Goal: Transaction & Acquisition: Purchase product/service

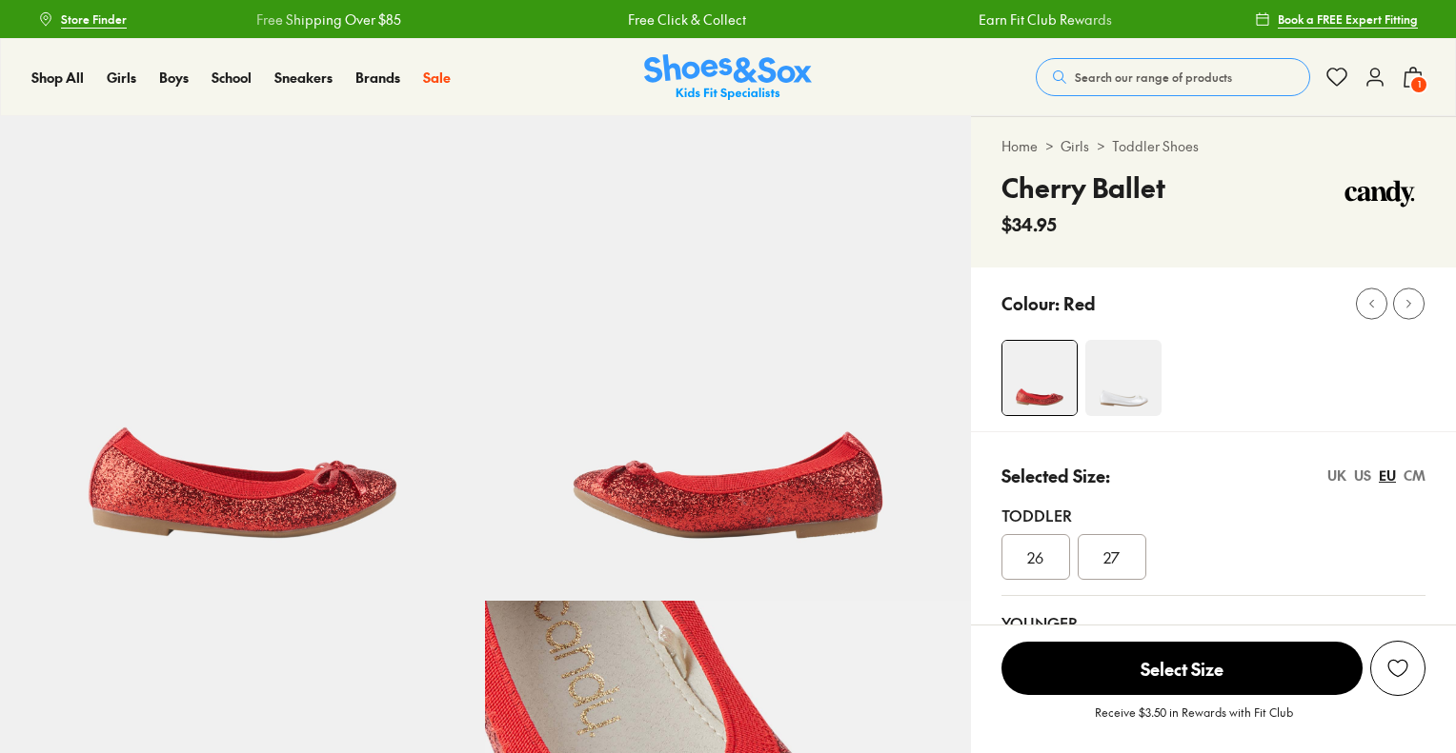
scroll to position [191, 0]
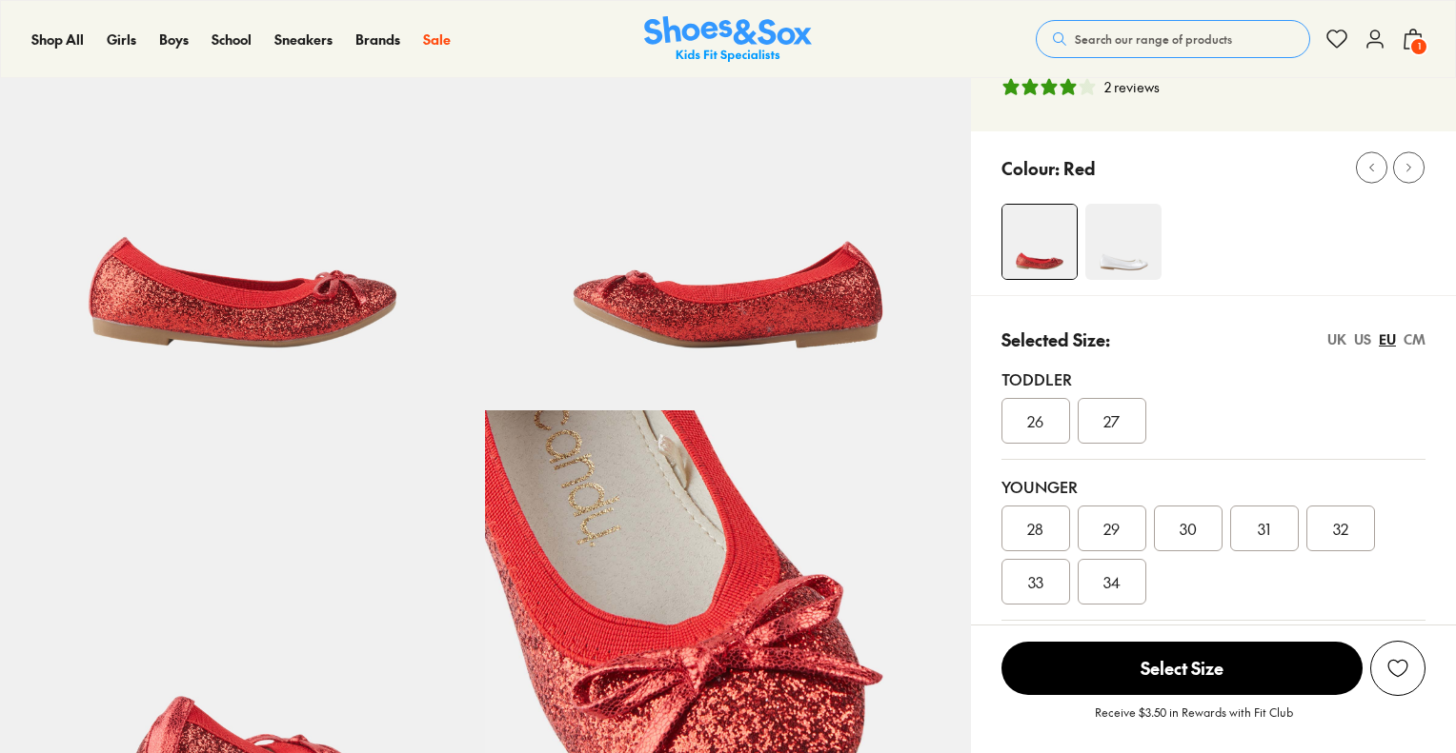
select select "*"
click at [1326, 526] on div "32" at bounding box center [1340, 529] width 69 height 46
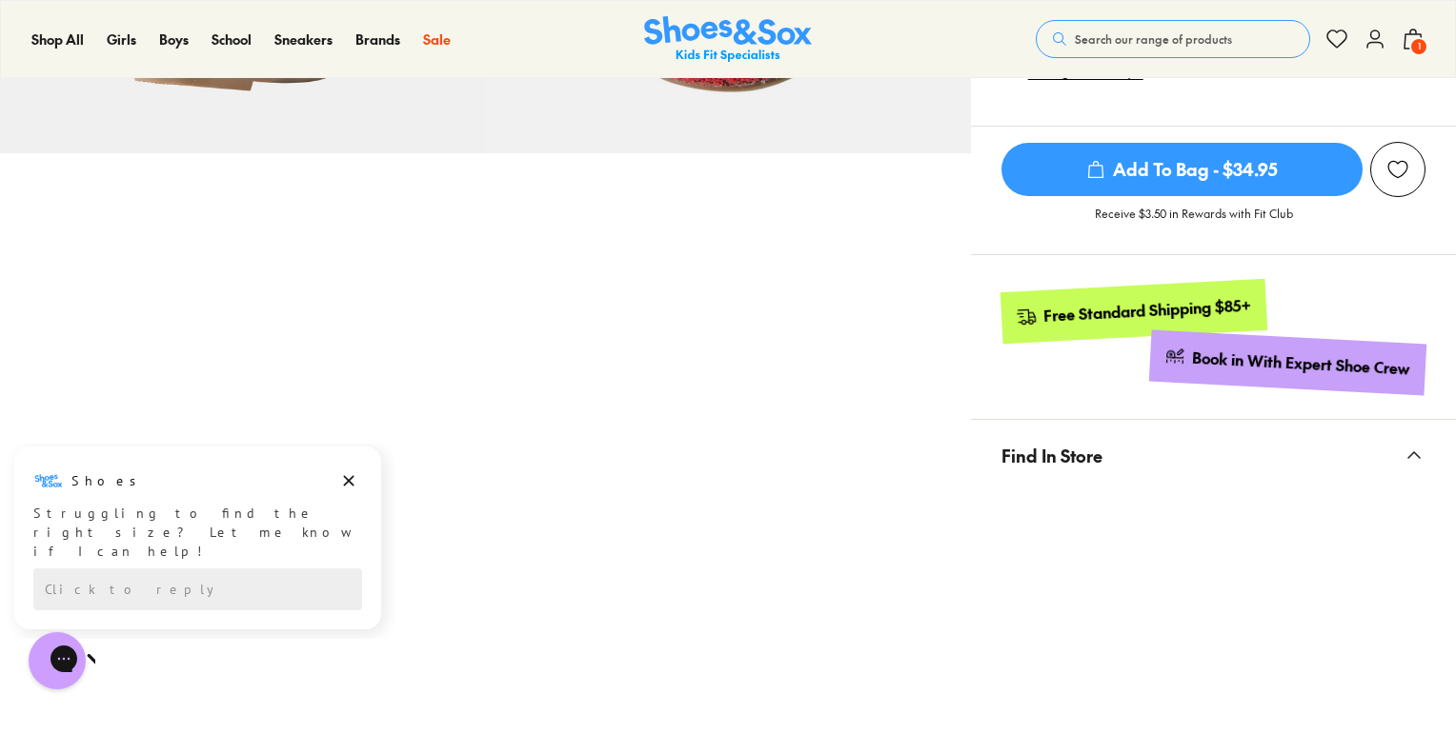
scroll to position [939, 0]
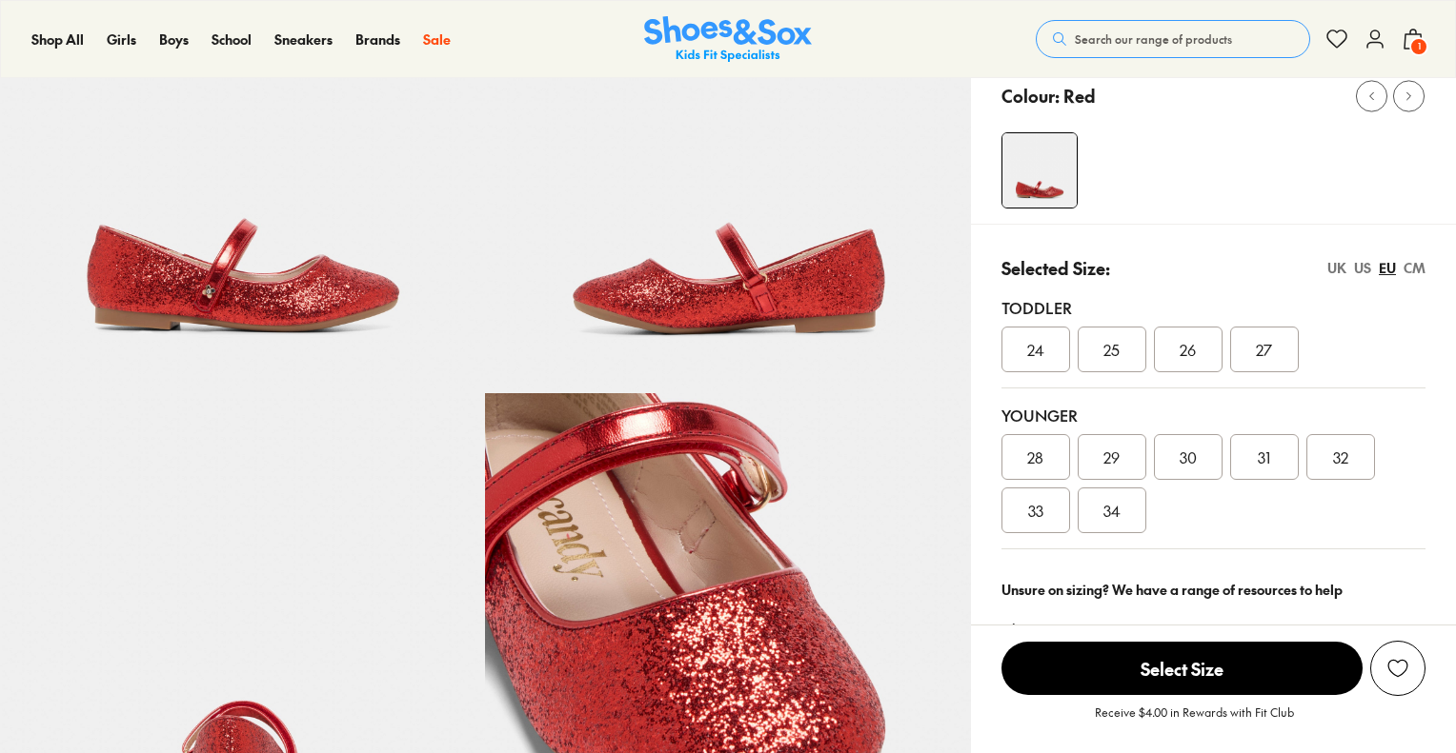
click at [1326, 454] on div "32" at bounding box center [1340, 457] width 69 height 46
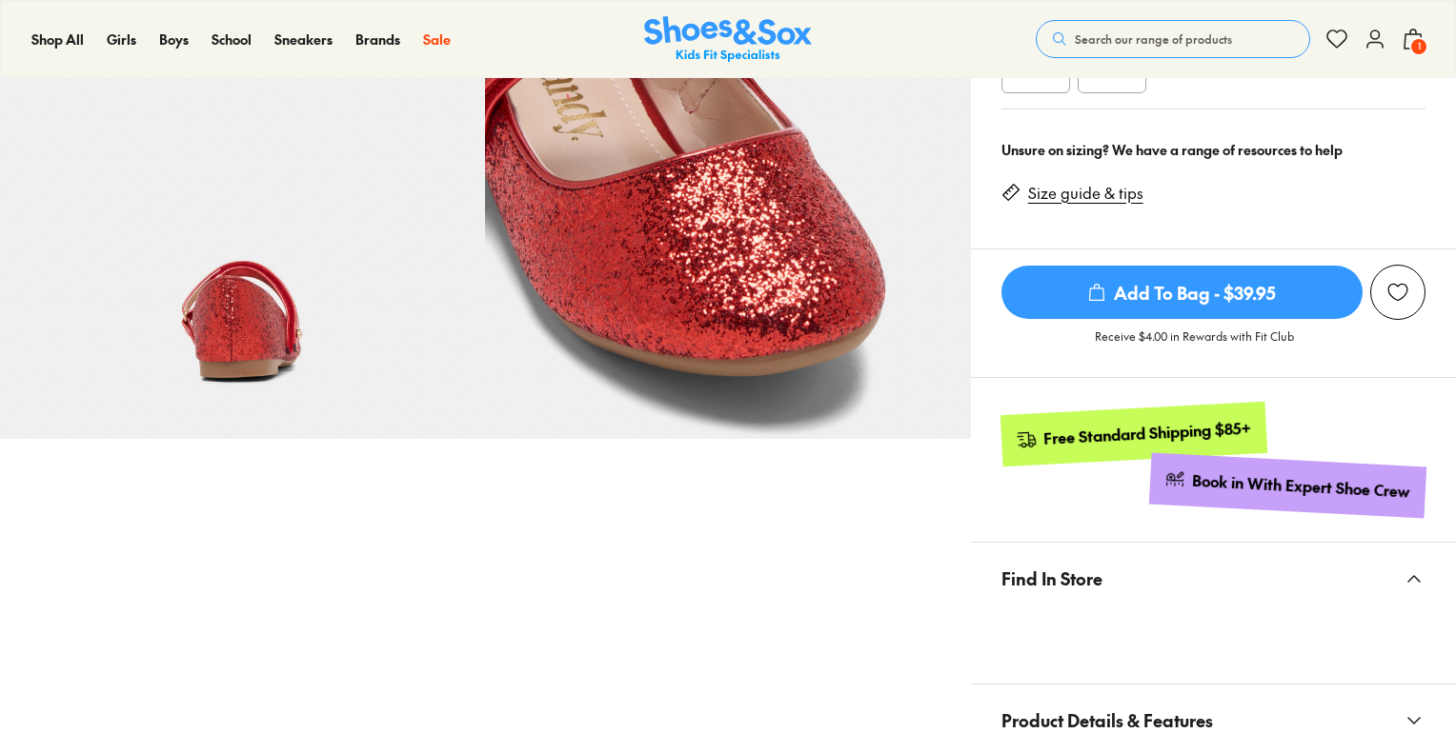
select select "*"
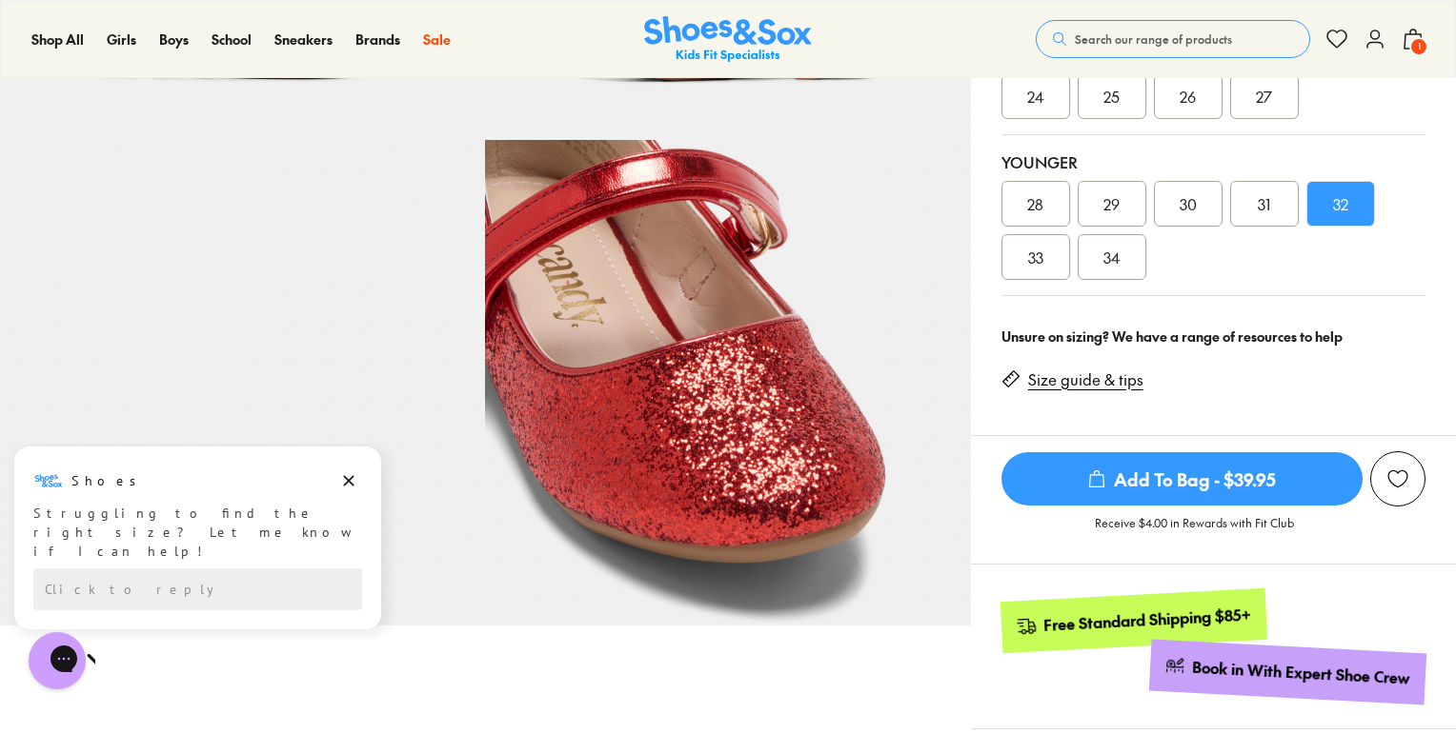
scroll to position [461, 0]
click at [1030, 250] on span "33" at bounding box center [1035, 257] width 15 height 23
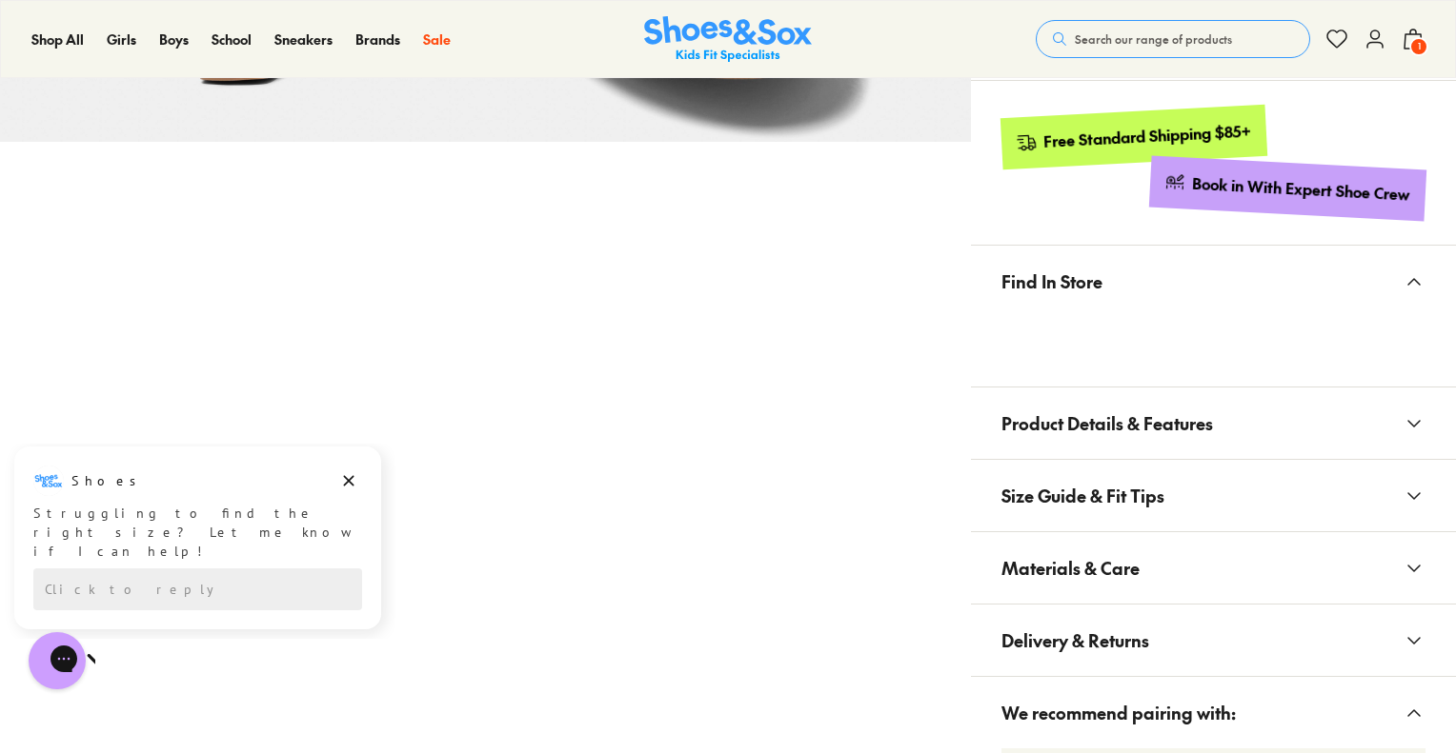
scroll to position [1063, 0]
